Goal: Task Accomplishment & Management: Manage account settings

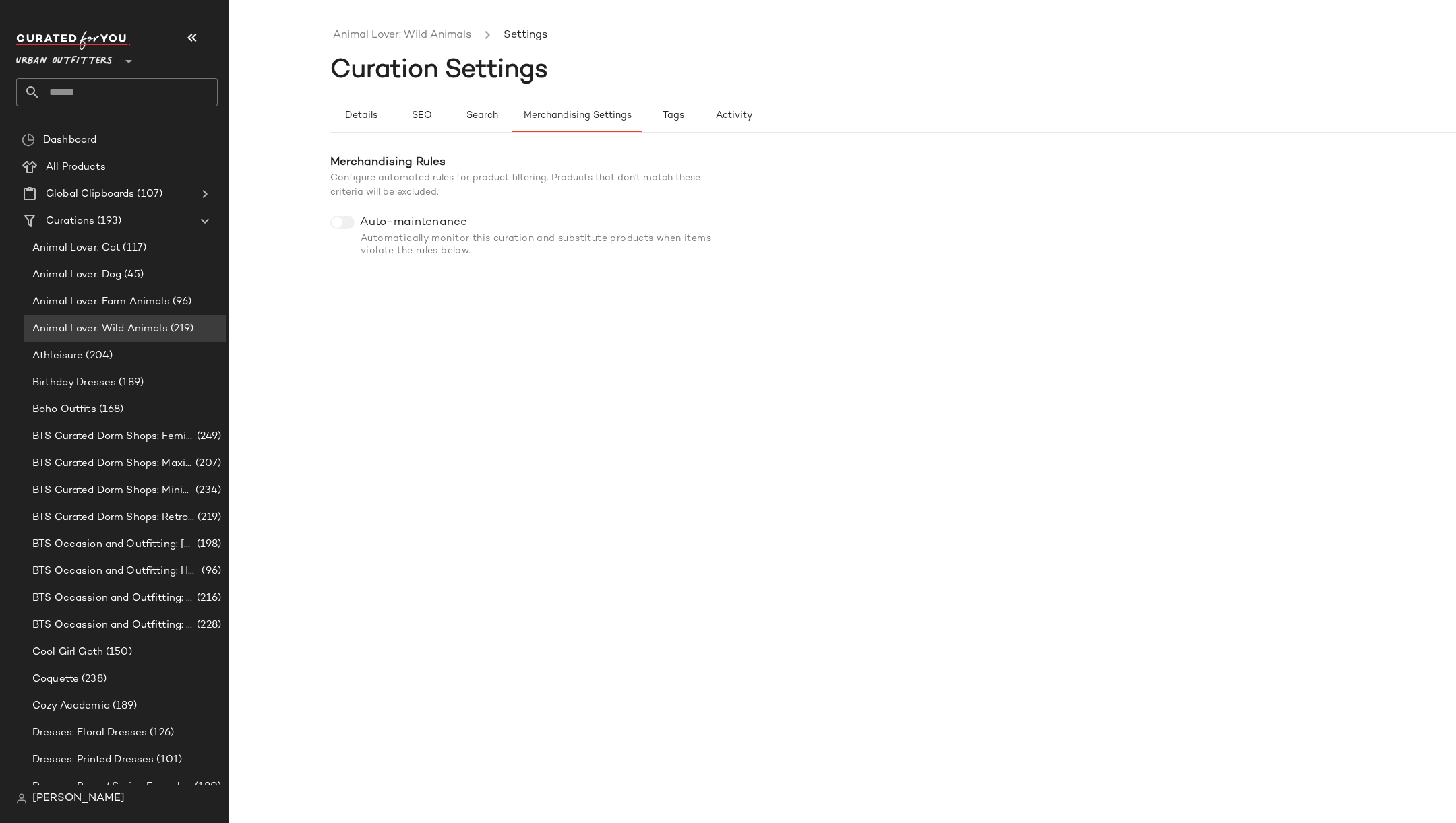
click at [38, 64] on span "Urban Outfitters" at bounding box center [65, 58] width 96 height 24
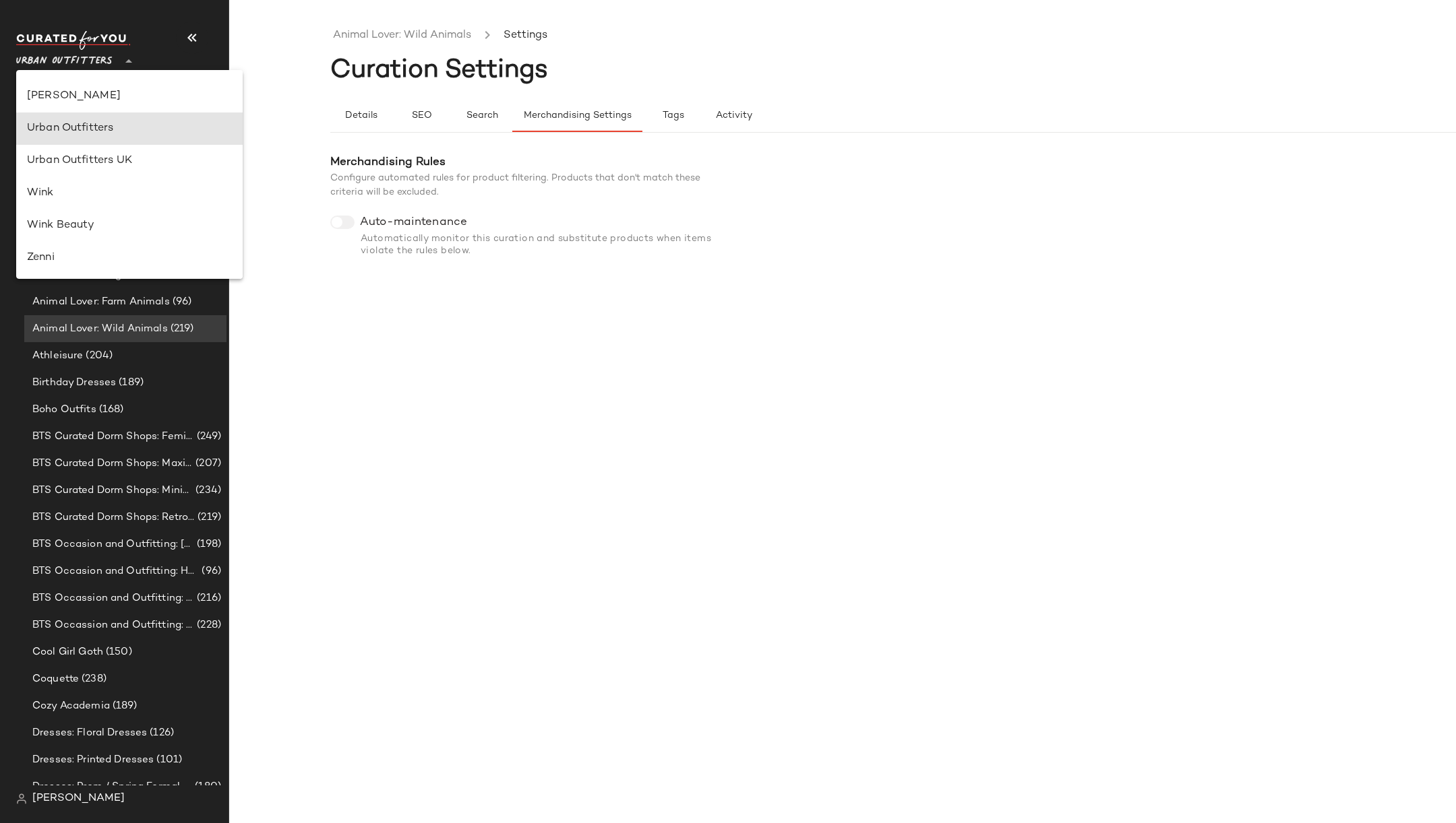
type input "**"
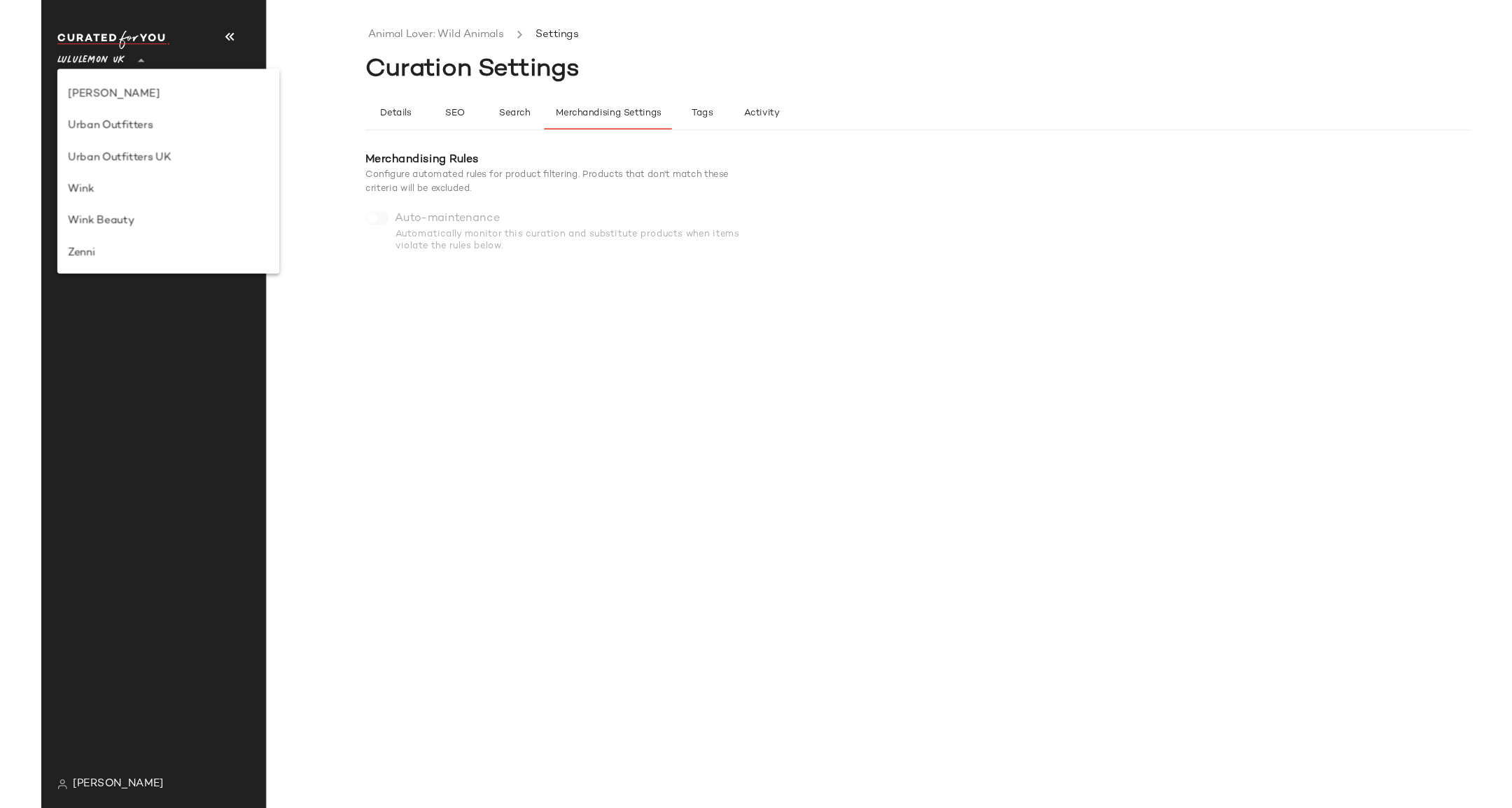
scroll to position [351, 0]
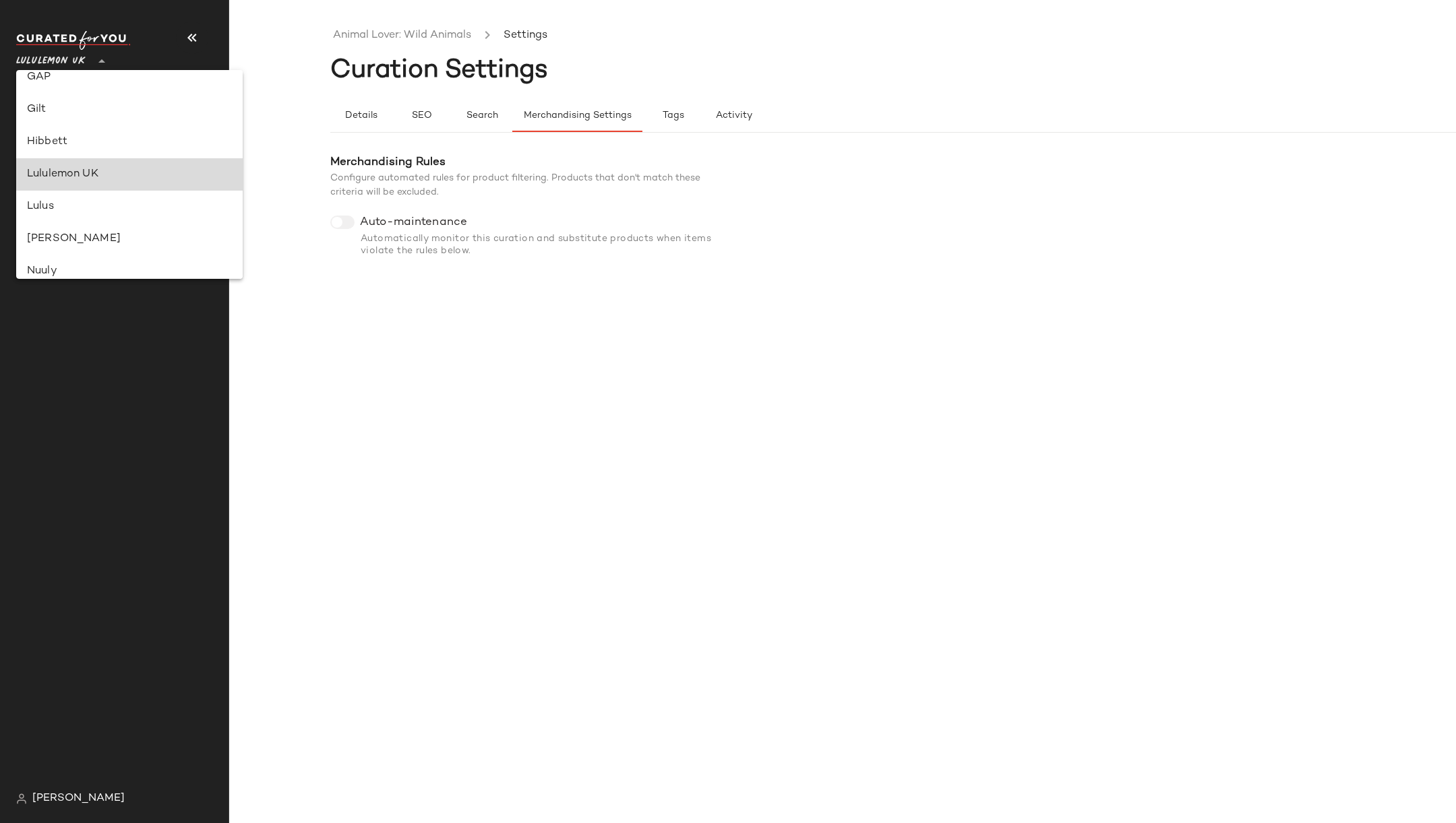
click at [114, 167] on div "Lululemon UK" at bounding box center [129, 174] width 205 height 16
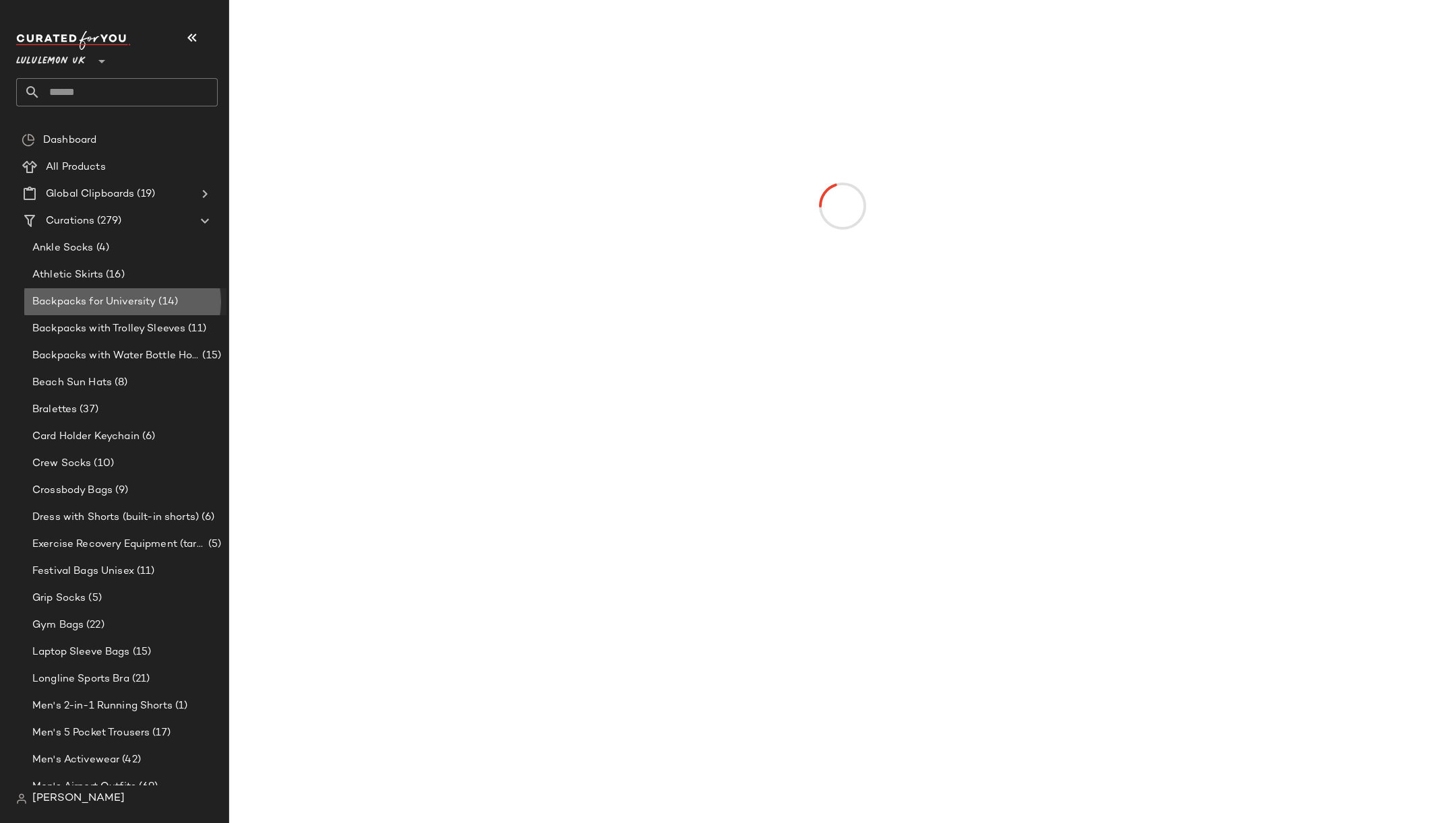
click at [120, 300] on span "Backpacks for University" at bounding box center [94, 302] width 123 height 15
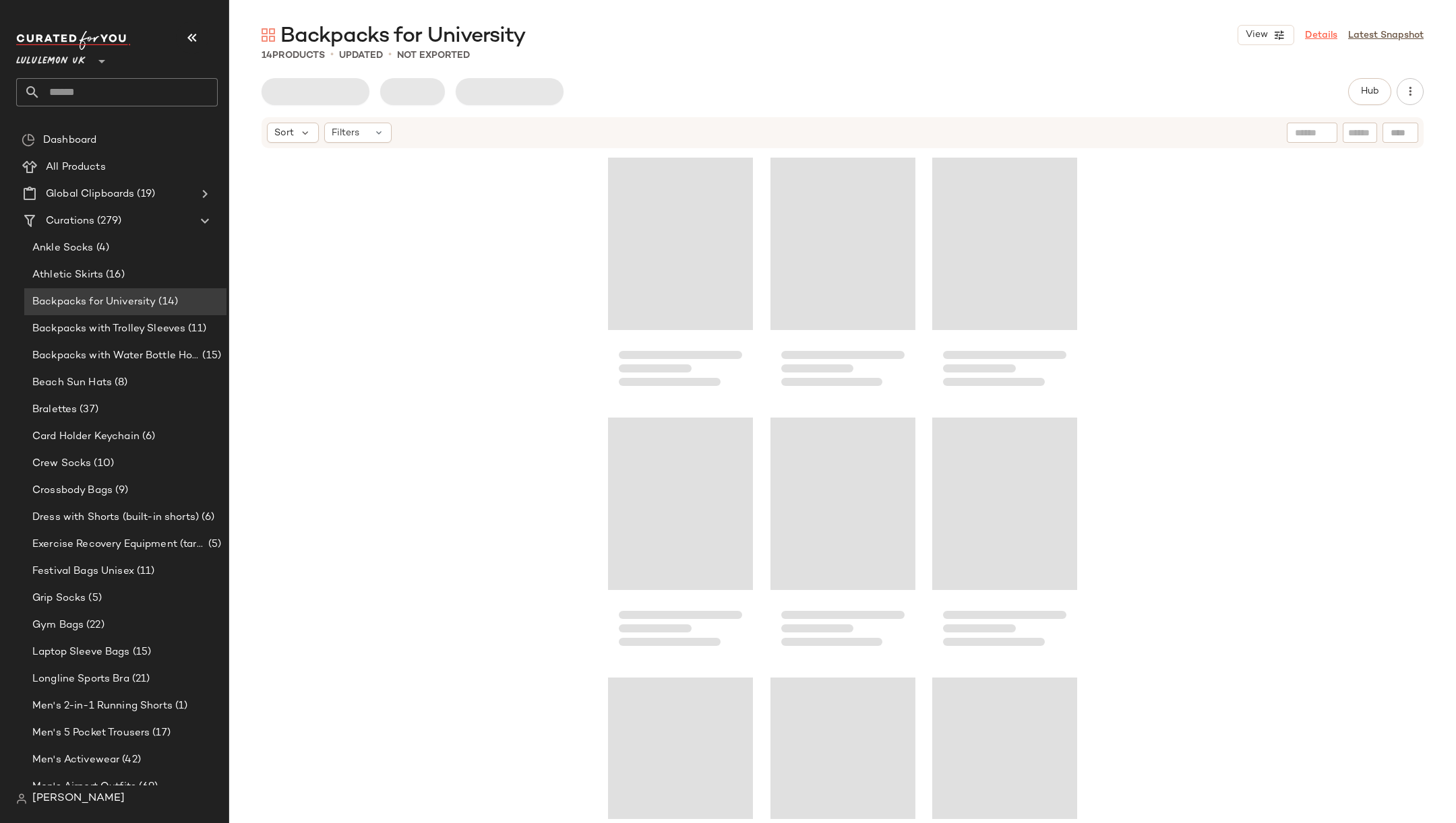
click at [1318, 38] on link "Details" at bounding box center [1321, 35] width 33 height 14
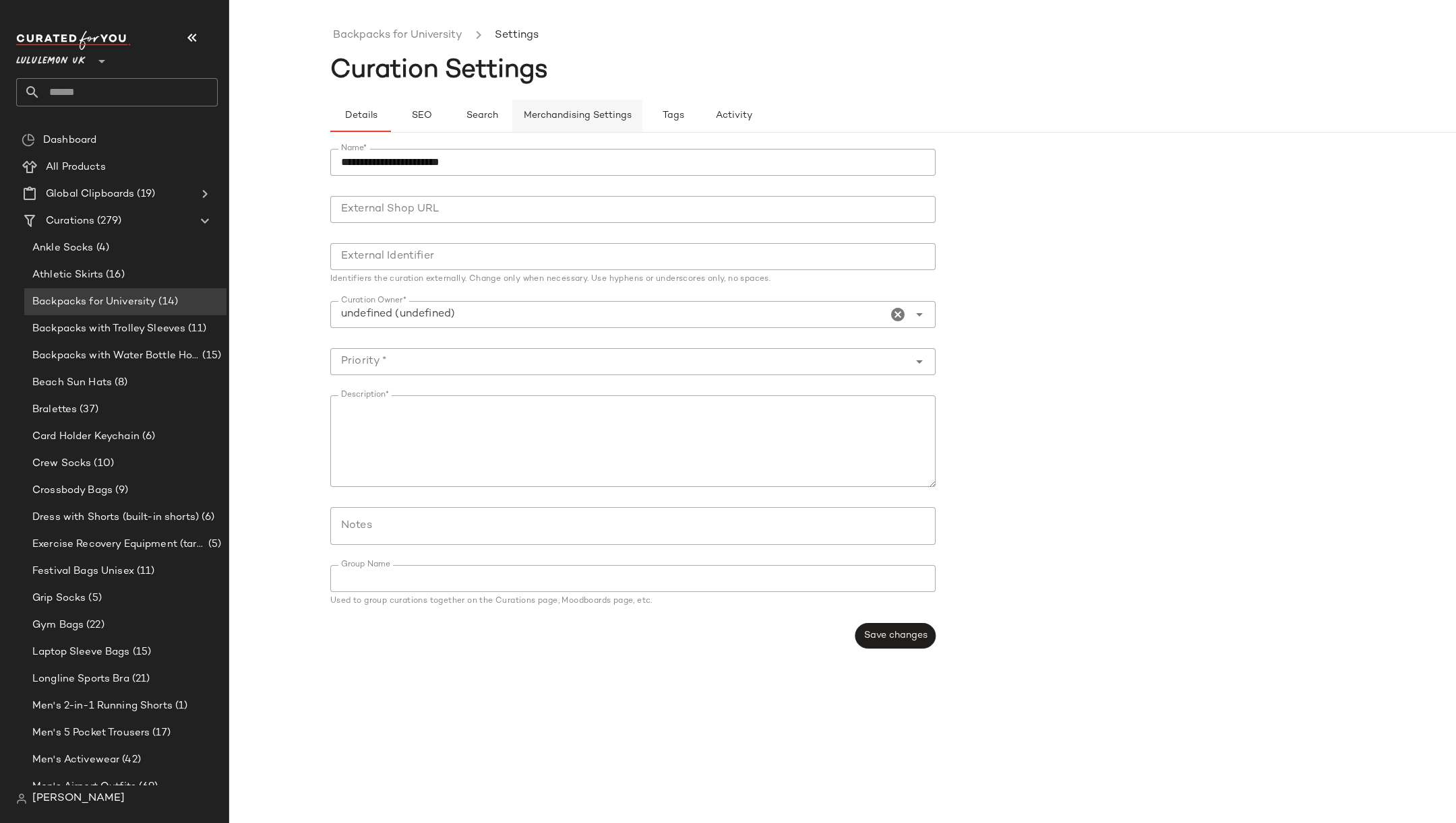
click at [541, 126] on button "Merchandising Settings" at bounding box center [577, 116] width 130 height 33
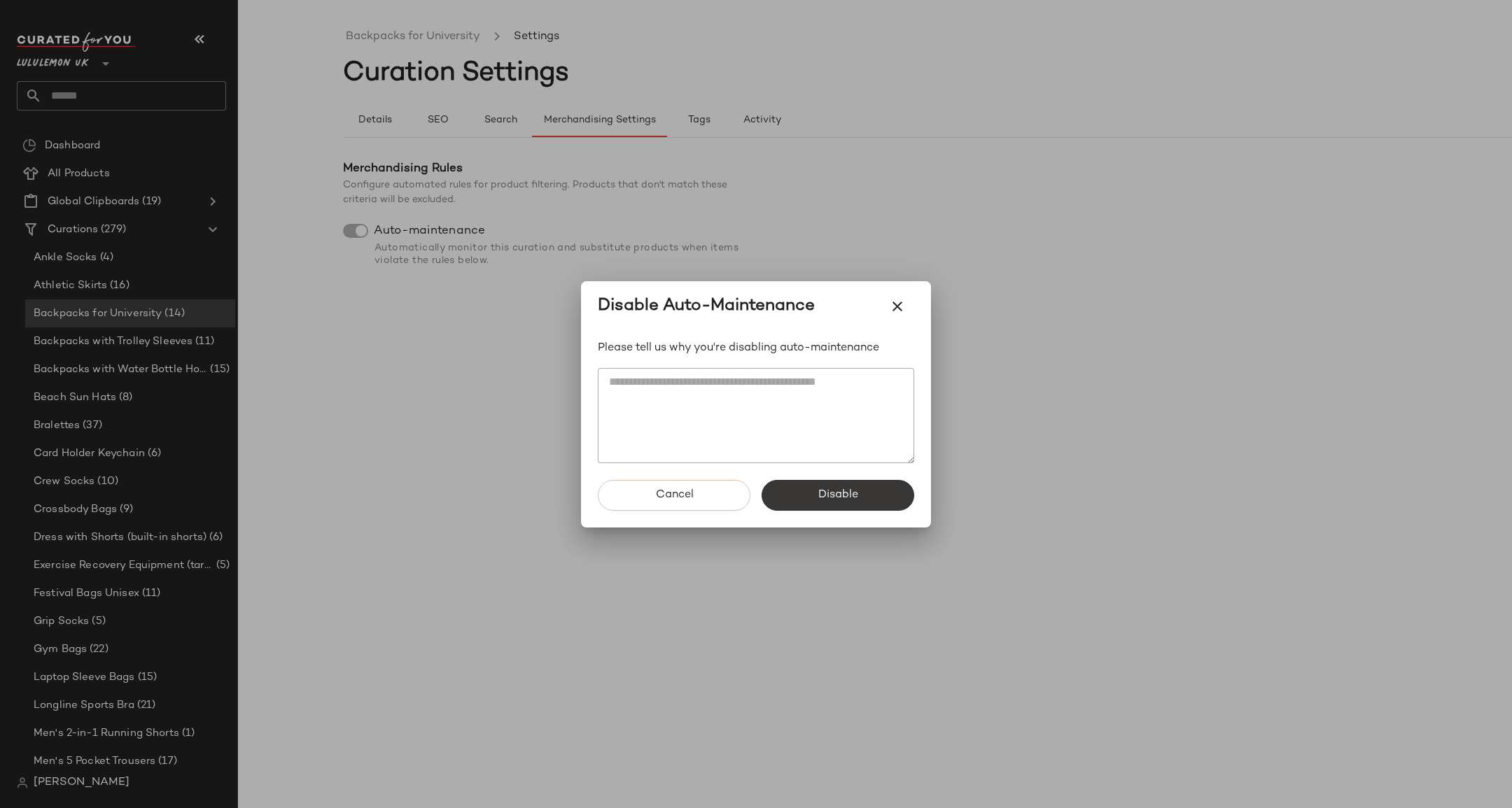
click at [841, 498] on span "Disable" at bounding box center [837, 495] width 41 height 13
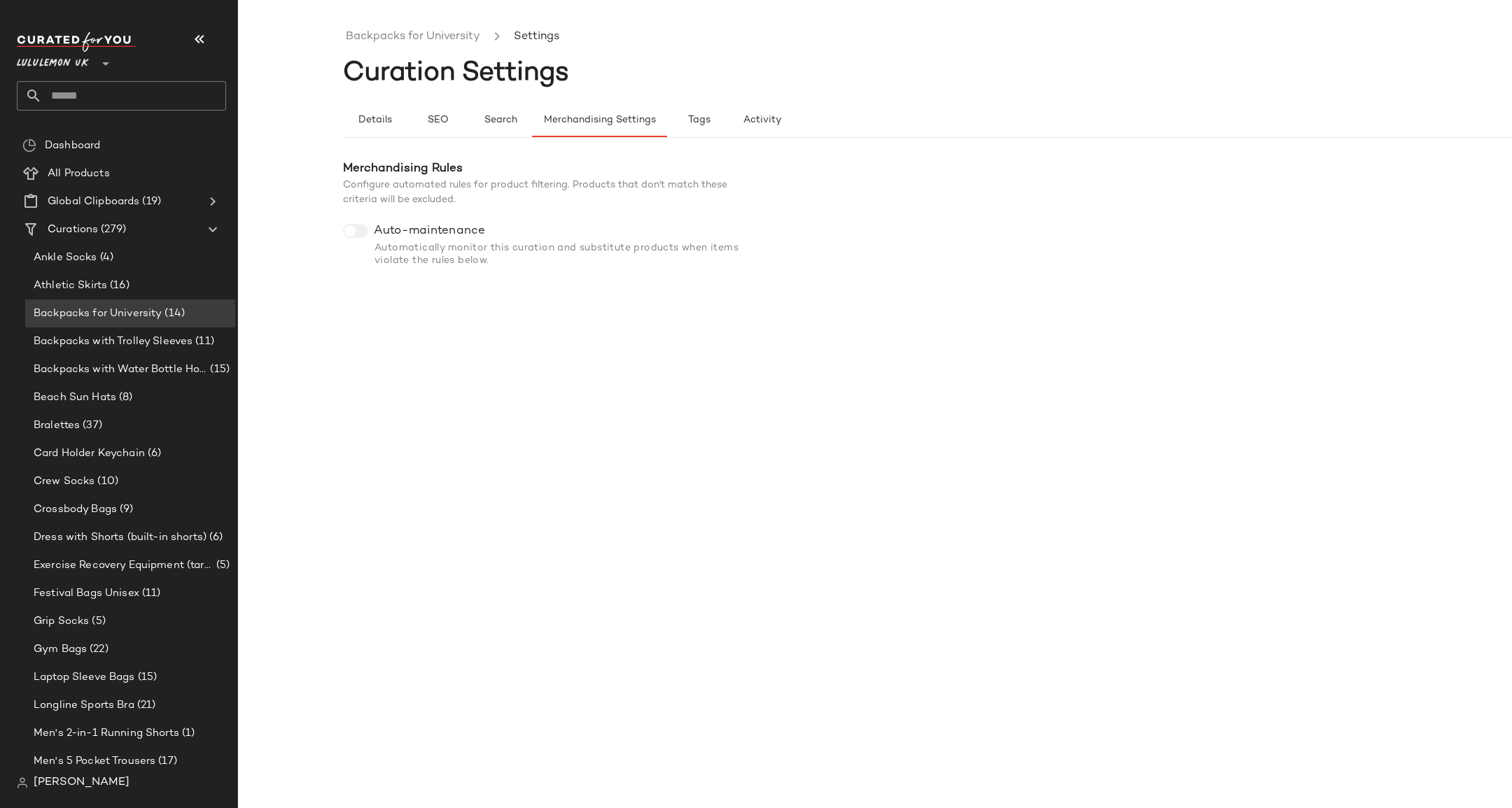
click at [23, 789] on div "[PERSON_NAME]" at bounding box center [73, 783] width 113 height 17
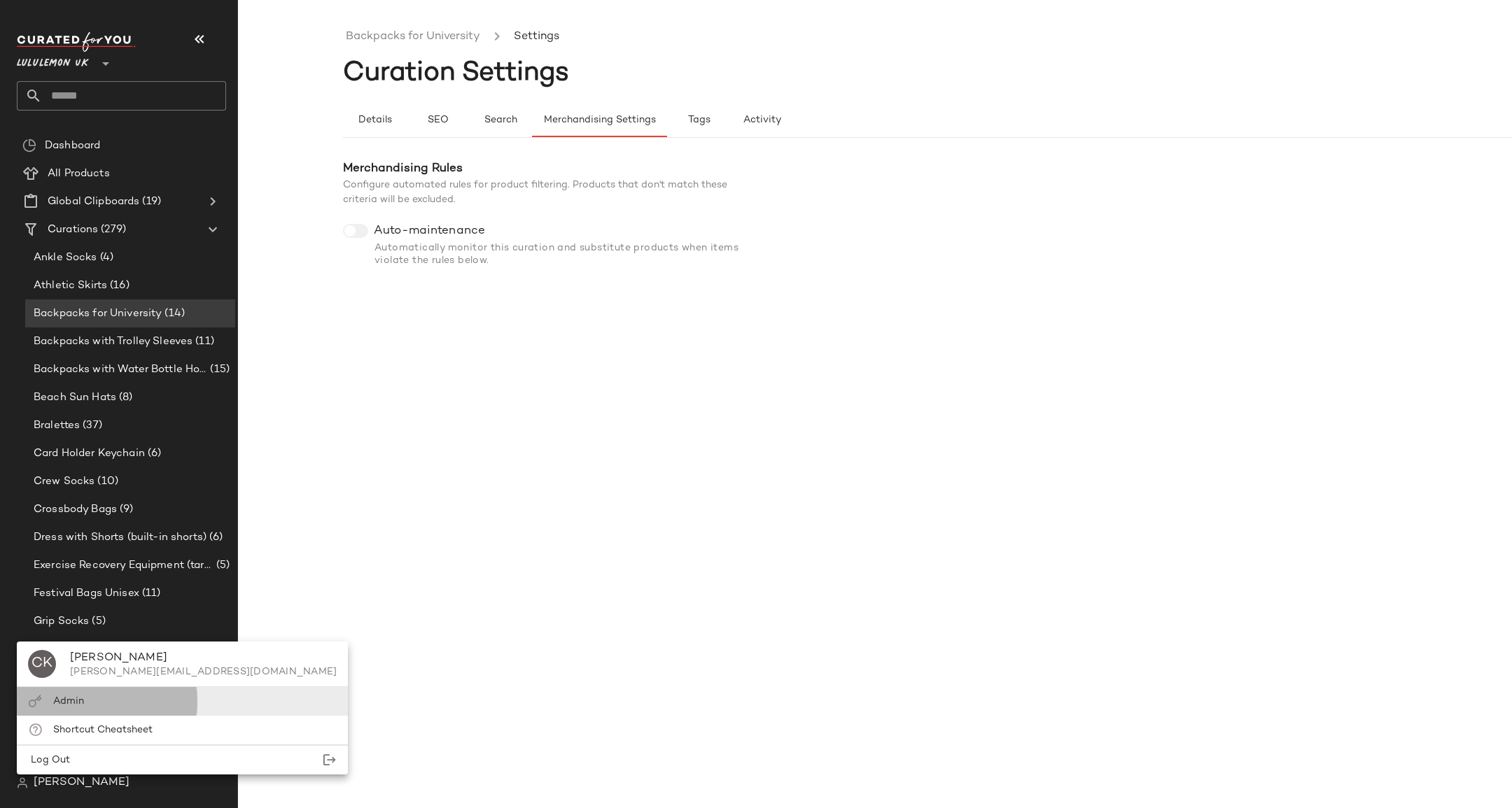
click at [80, 698] on span "Admin" at bounding box center [68, 701] width 31 height 10
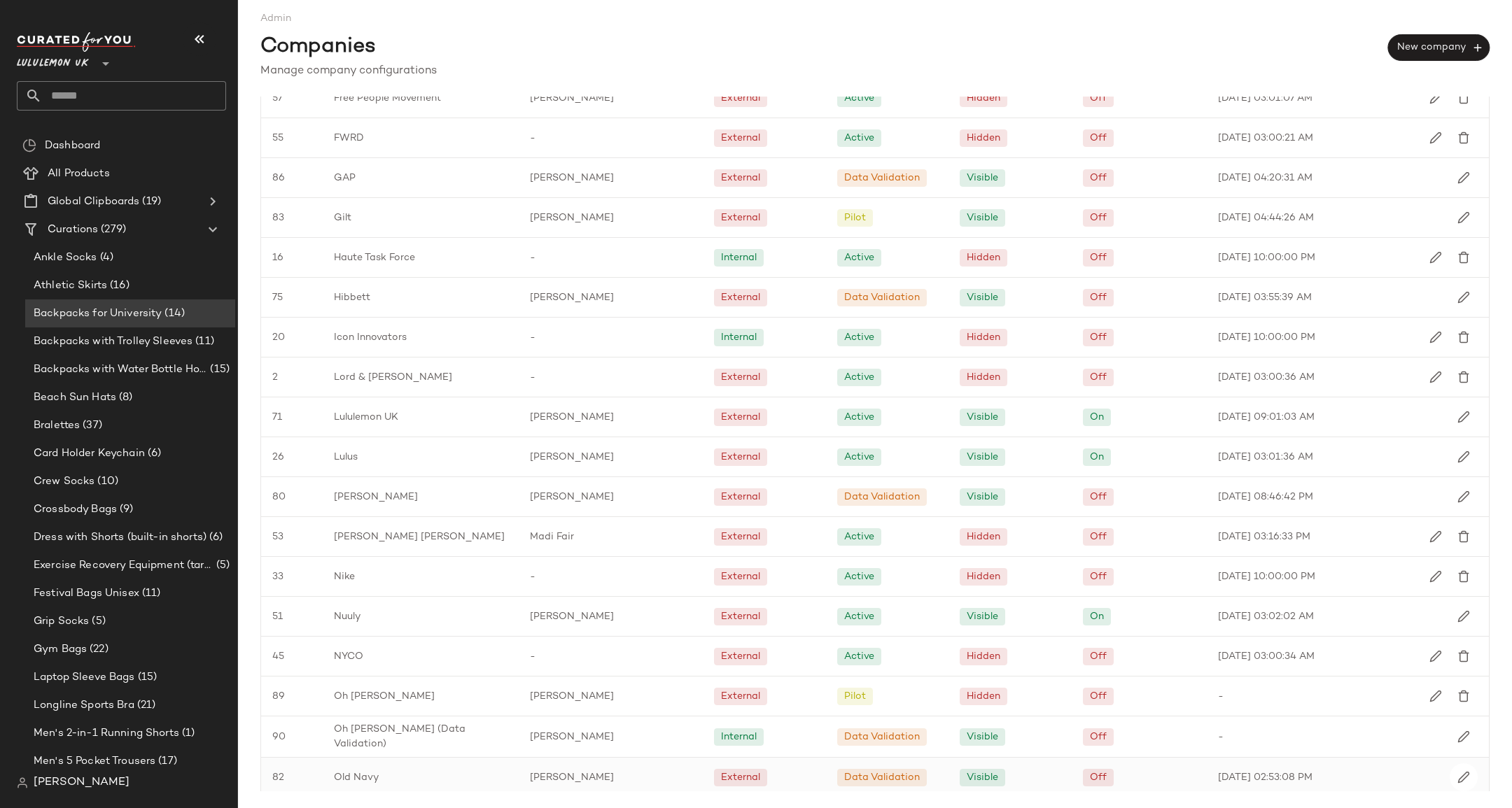
scroll to position [1131, 0]
click at [535, 419] on span "[PERSON_NAME]" at bounding box center [572, 415] width 84 height 15
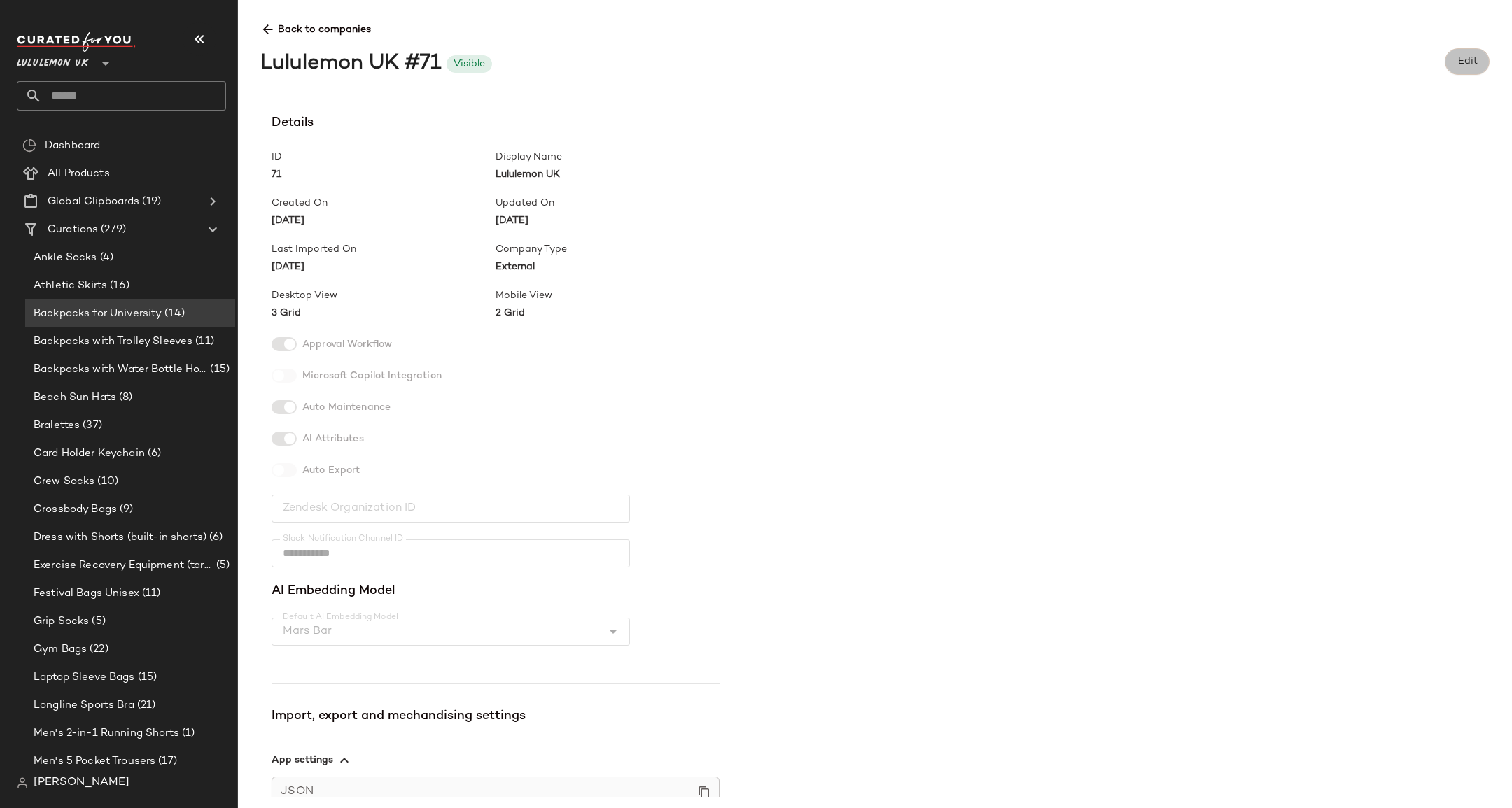
click at [1458, 59] on span "Edit" at bounding box center [1466, 61] width 20 height 11
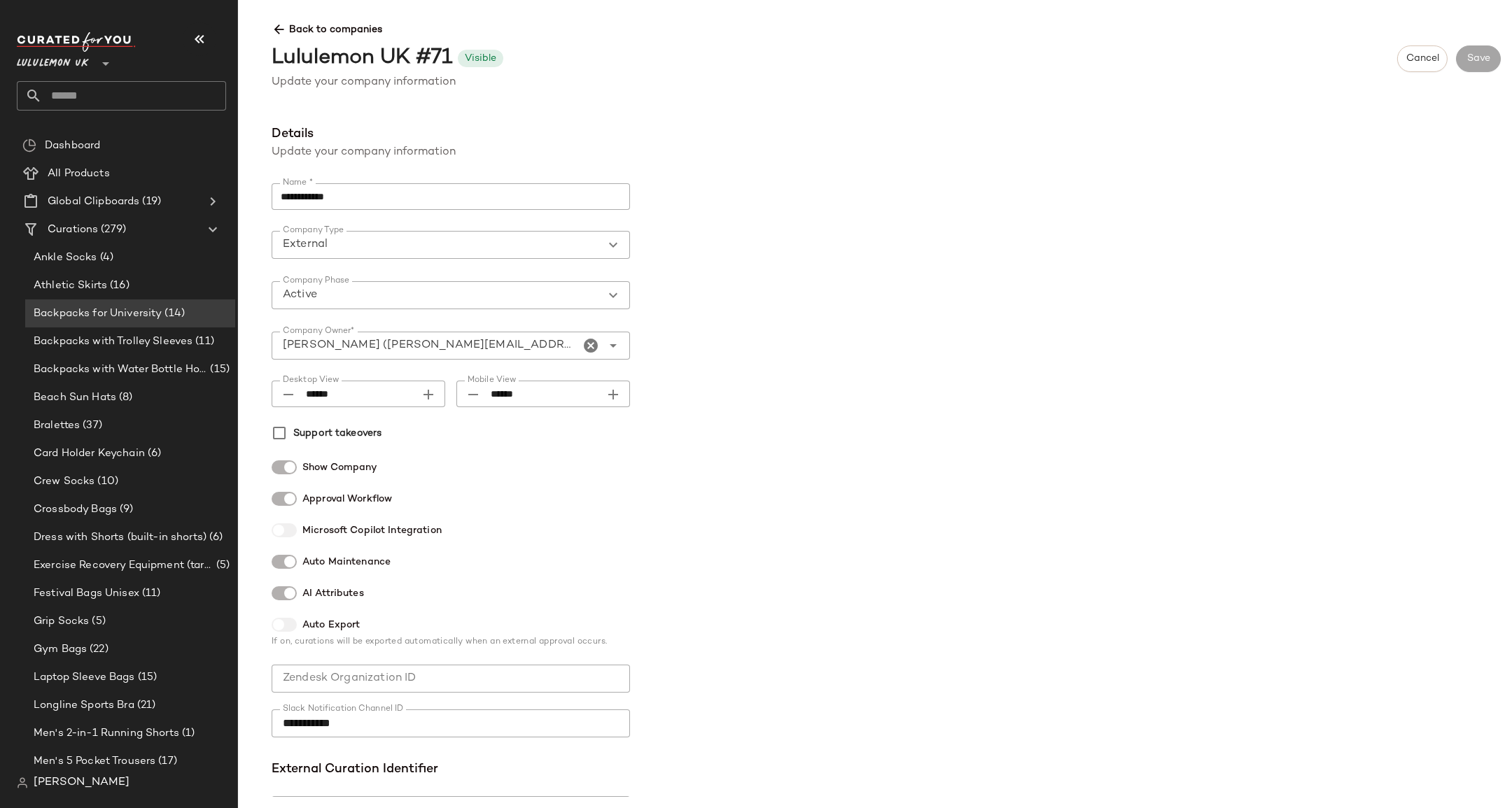
click at [143, 315] on span "Backpacks for University" at bounding box center [98, 314] width 128 height 16
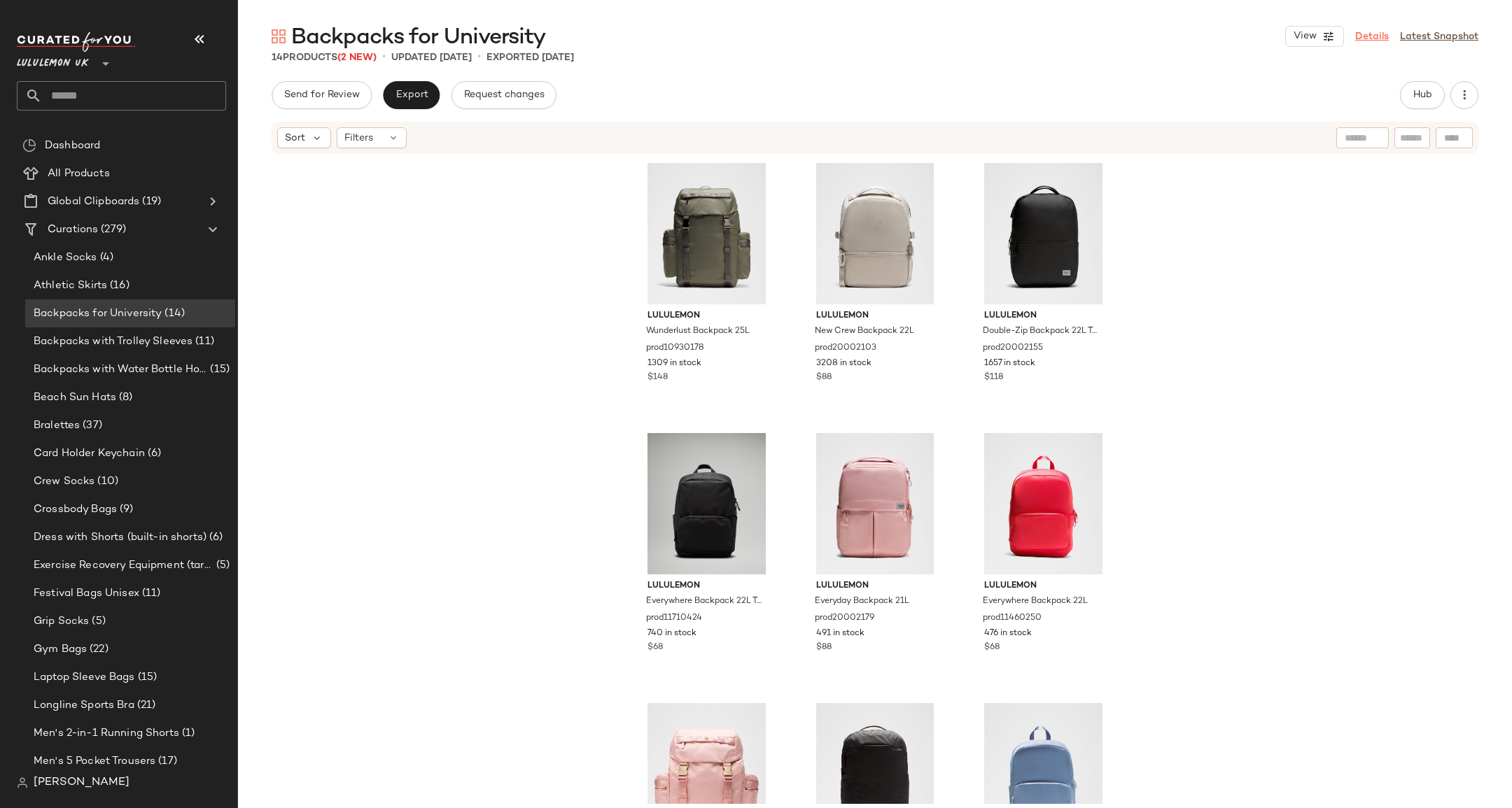
click at [1375, 40] on link "Details" at bounding box center [1372, 36] width 34 height 15
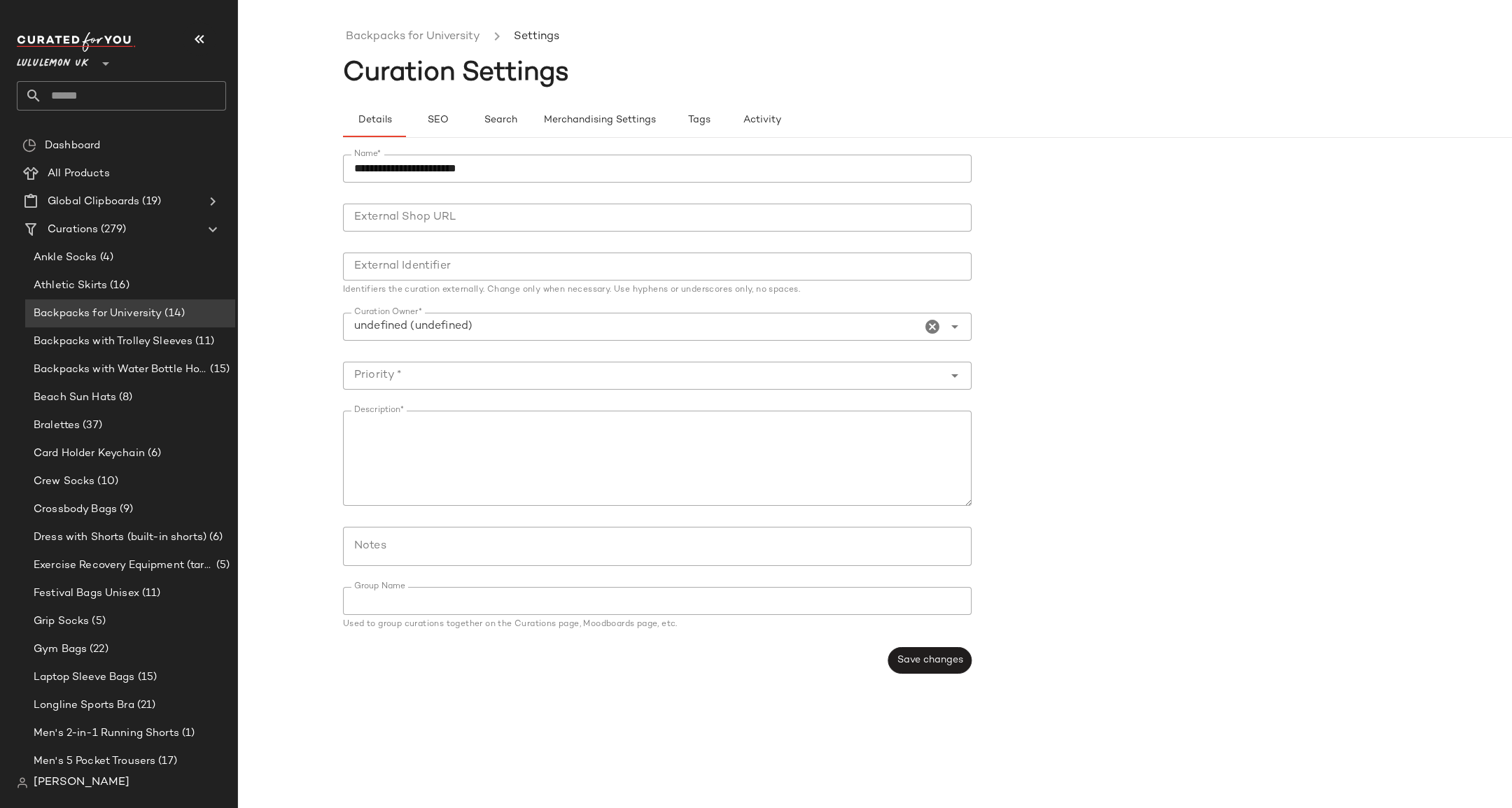
click at [558, 100] on div "Details SEO Search Merchandising Settings Tags Activity" at bounding box center [980, 112] width 1274 height 51
click at [558, 111] on button "Merchandising Settings" at bounding box center [599, 121] width 135 height 34
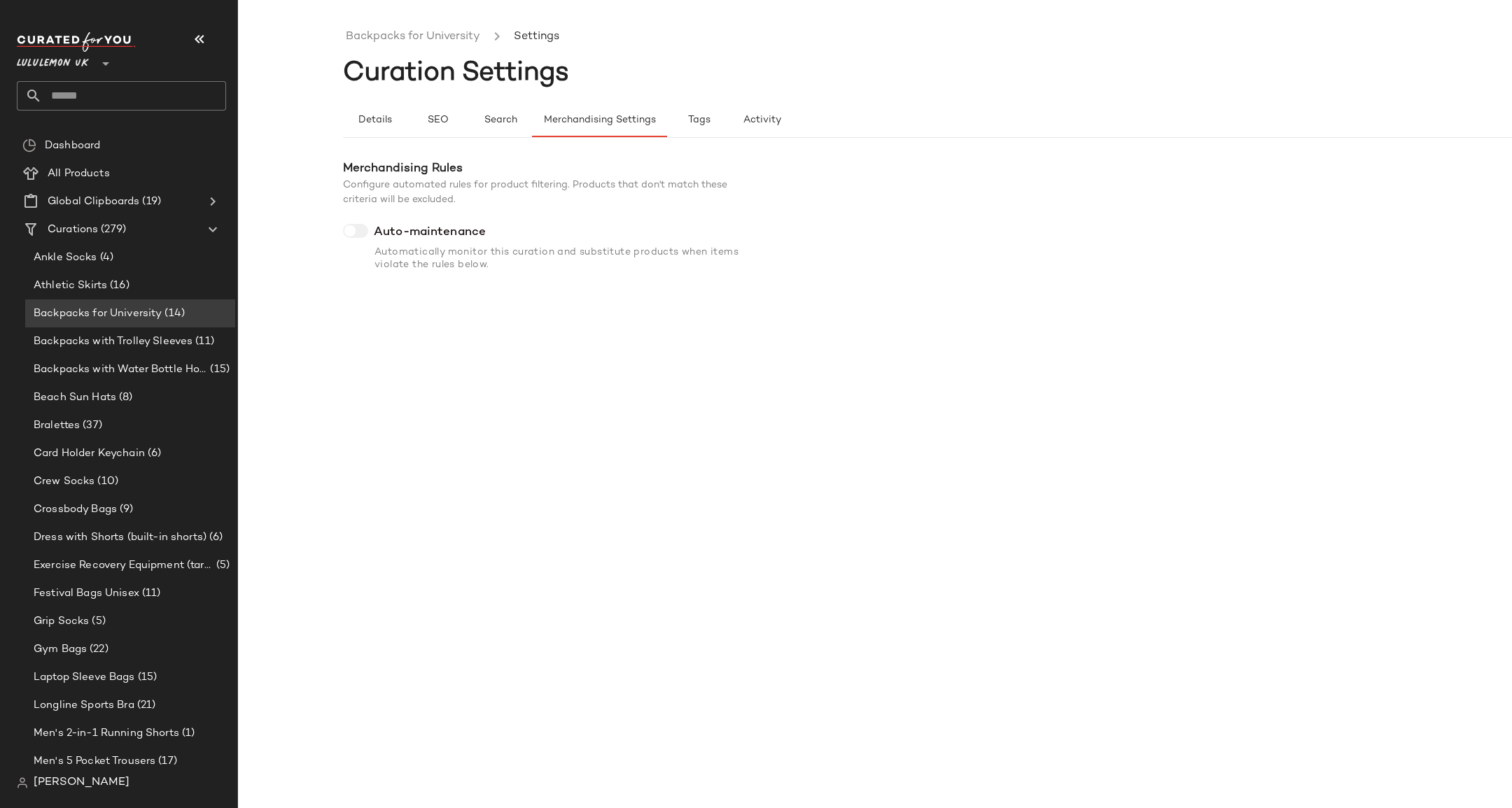
click at [363, 234] on div at bounding box center [355, 231] width 25 height 14
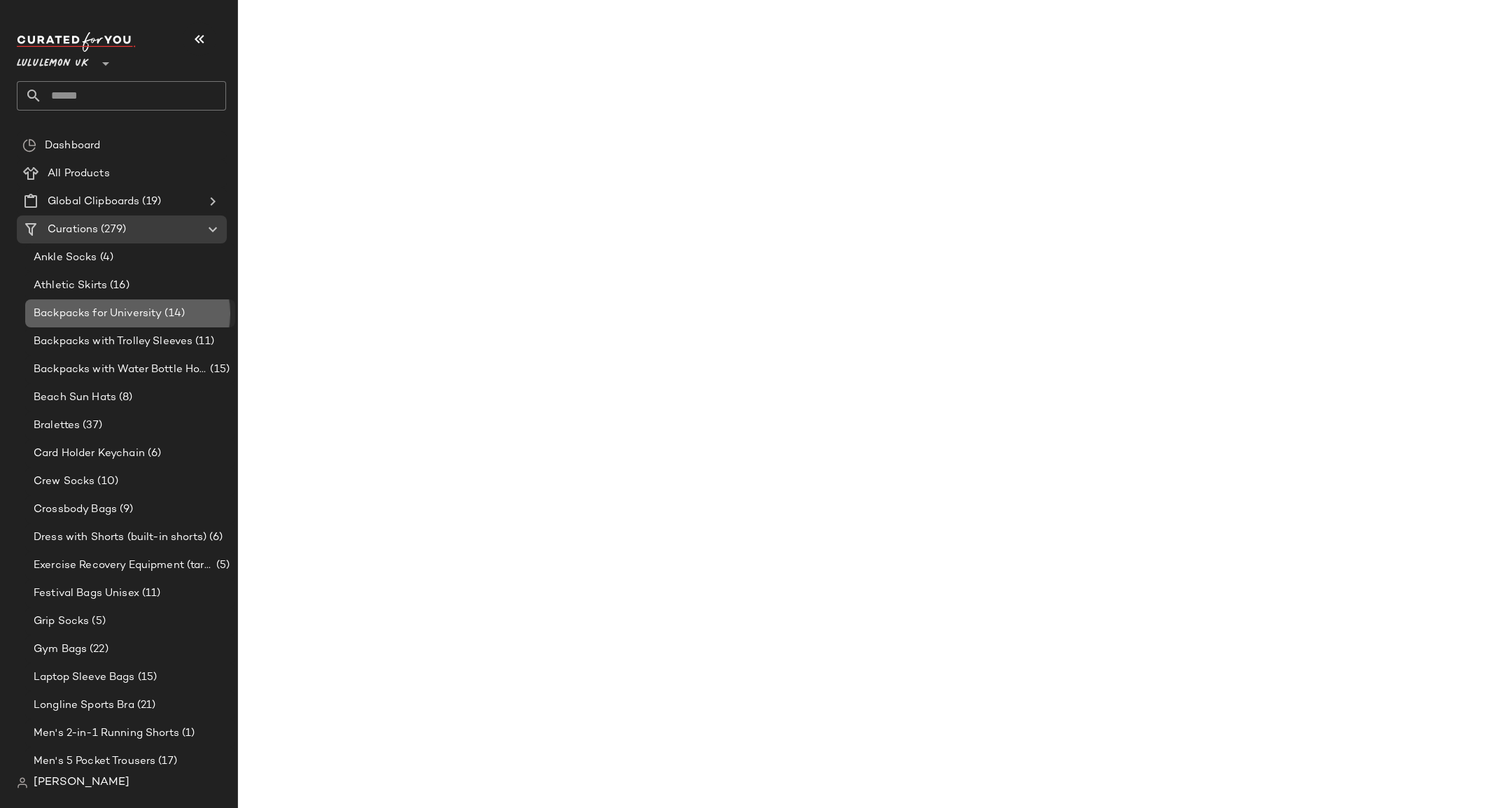
click at [181, 316] on span "(14)" at bounding box center [173, 314] width 23 height 16
click at [188, 318] on div "Backpacks for University (14)" at bounding box center [129, 314] width 200 height 16
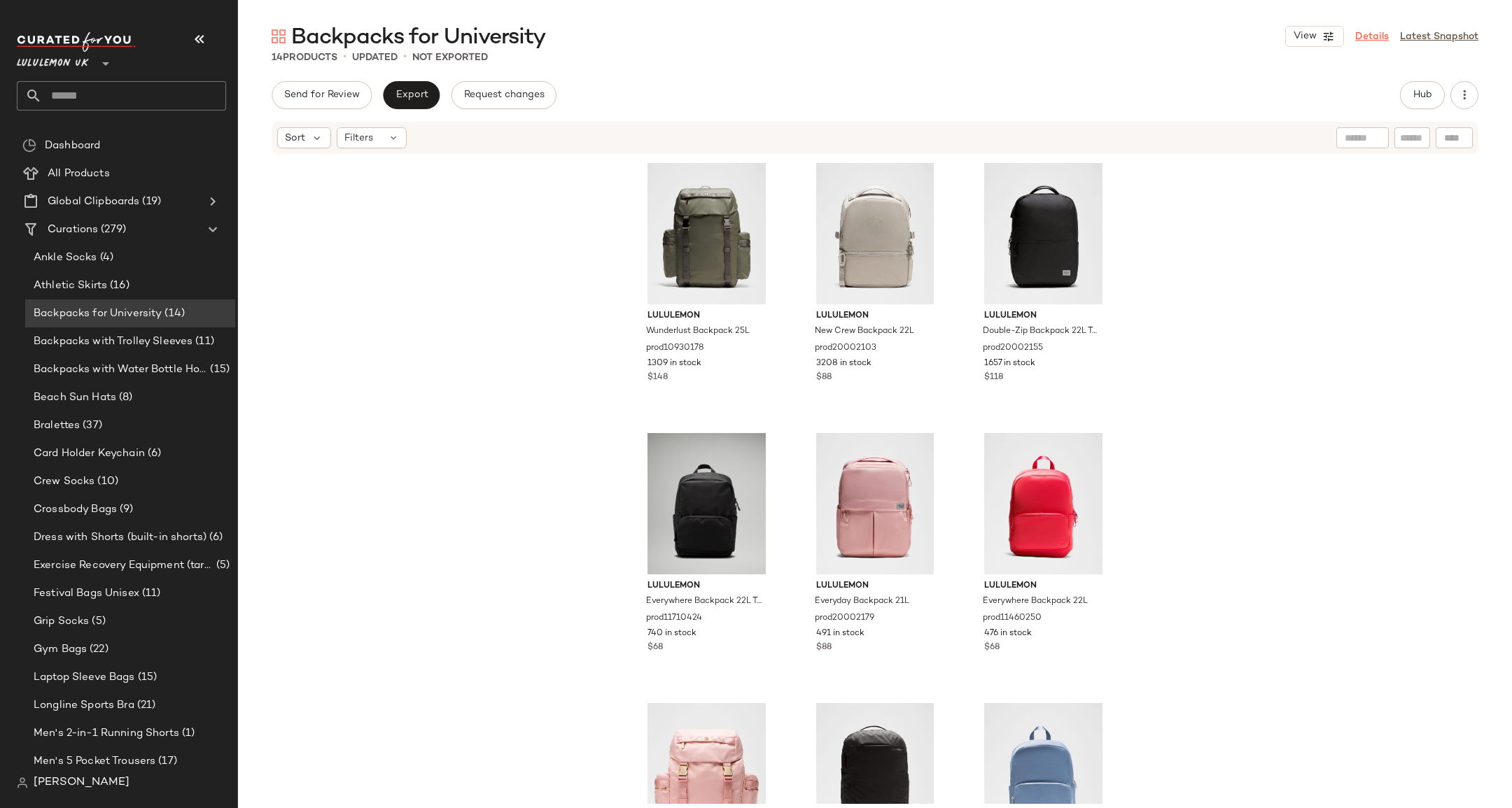
click at [1380, 41] on link "Details" at bounding box center [1372, 36] width 34 height 15
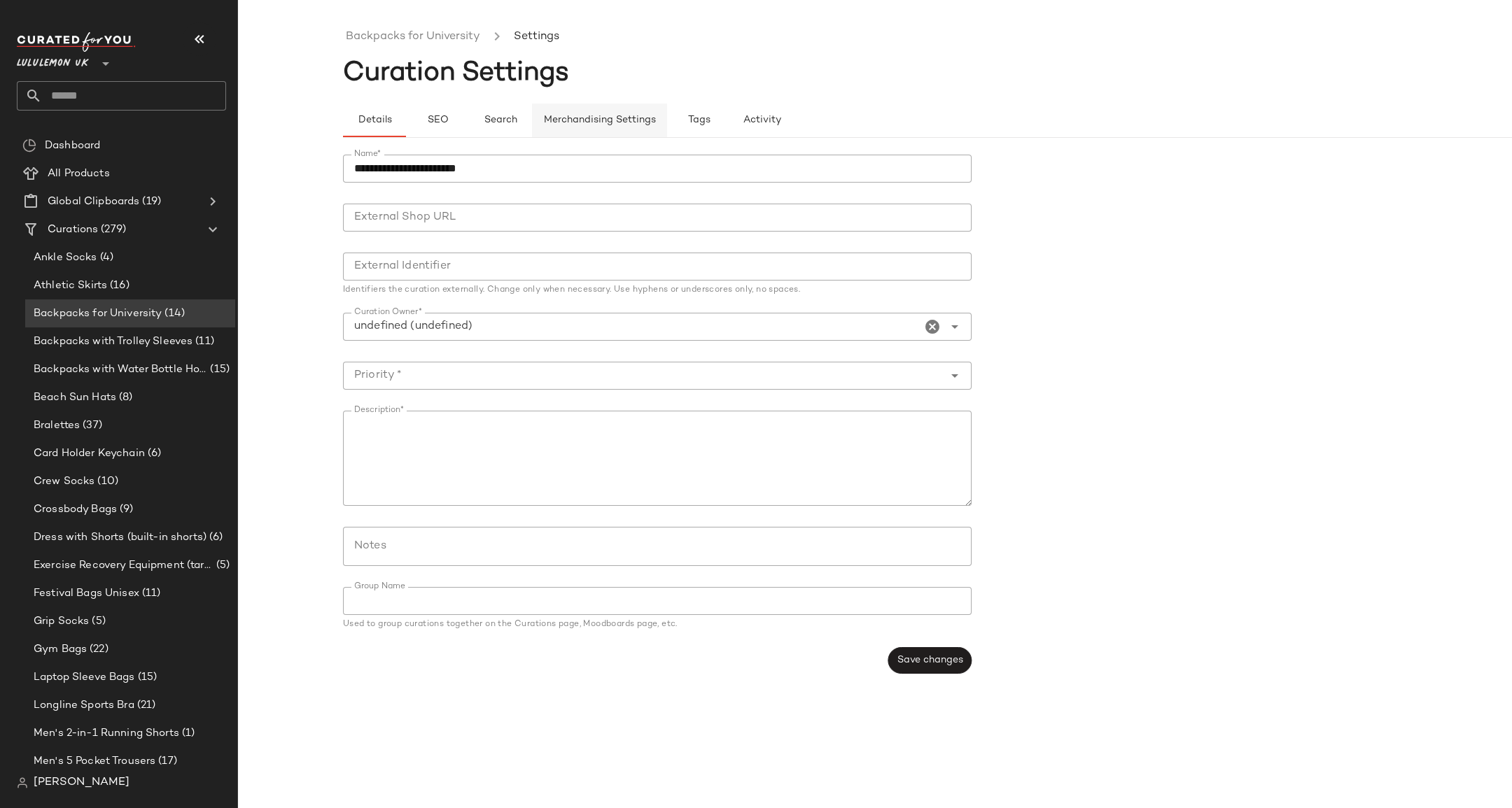
click at [614, 120] on span "Merchandising Settings" at bounding box center [599, 120] width 113 height 11
